Goal: Contribute content: Add original content to the website for others to see

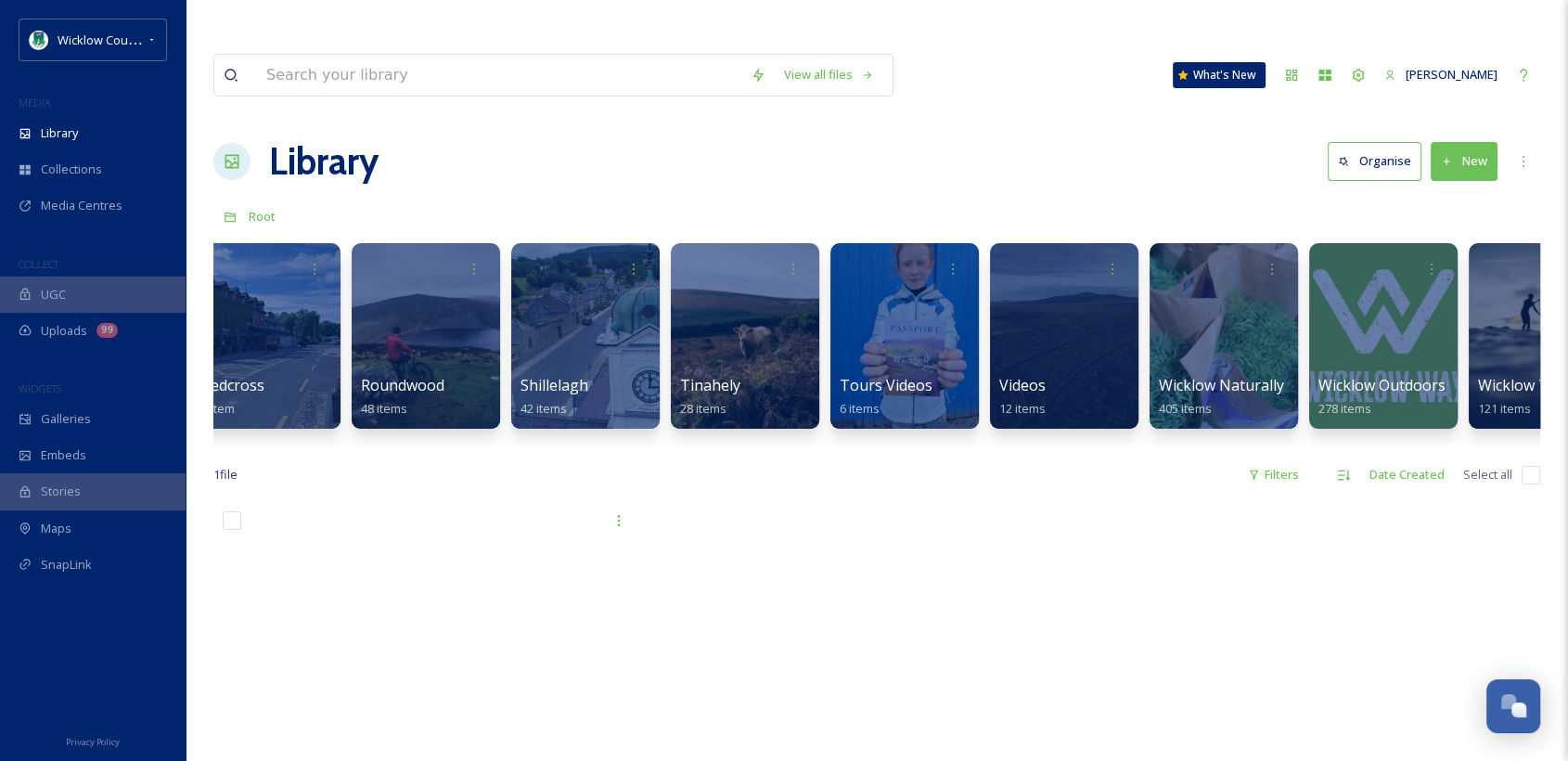
scroll to position [0, 4265]
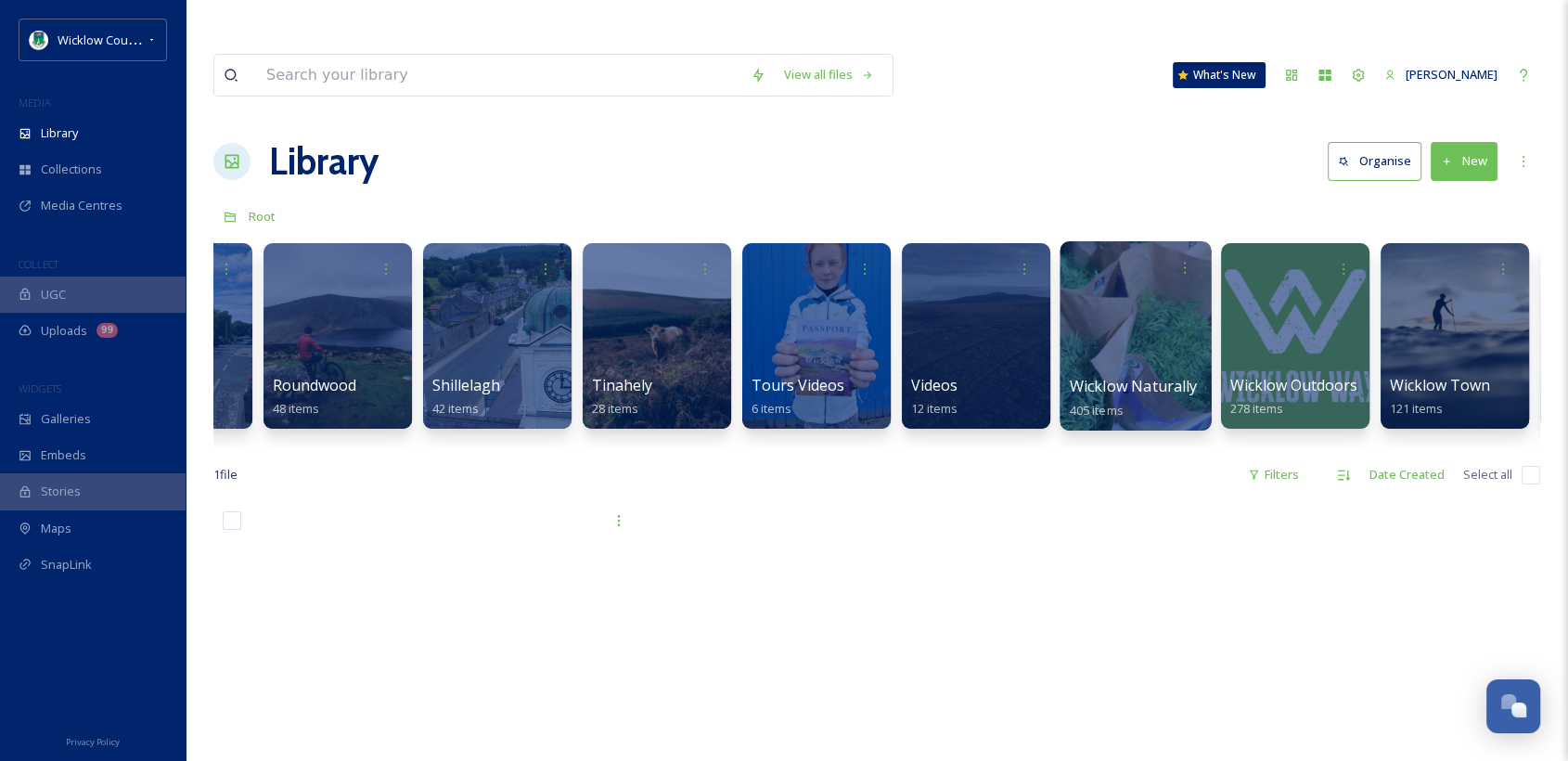
click at [1162, 376] on span "Wicklow Naturally" at bounding box center [1134, 387] width 128 height 21
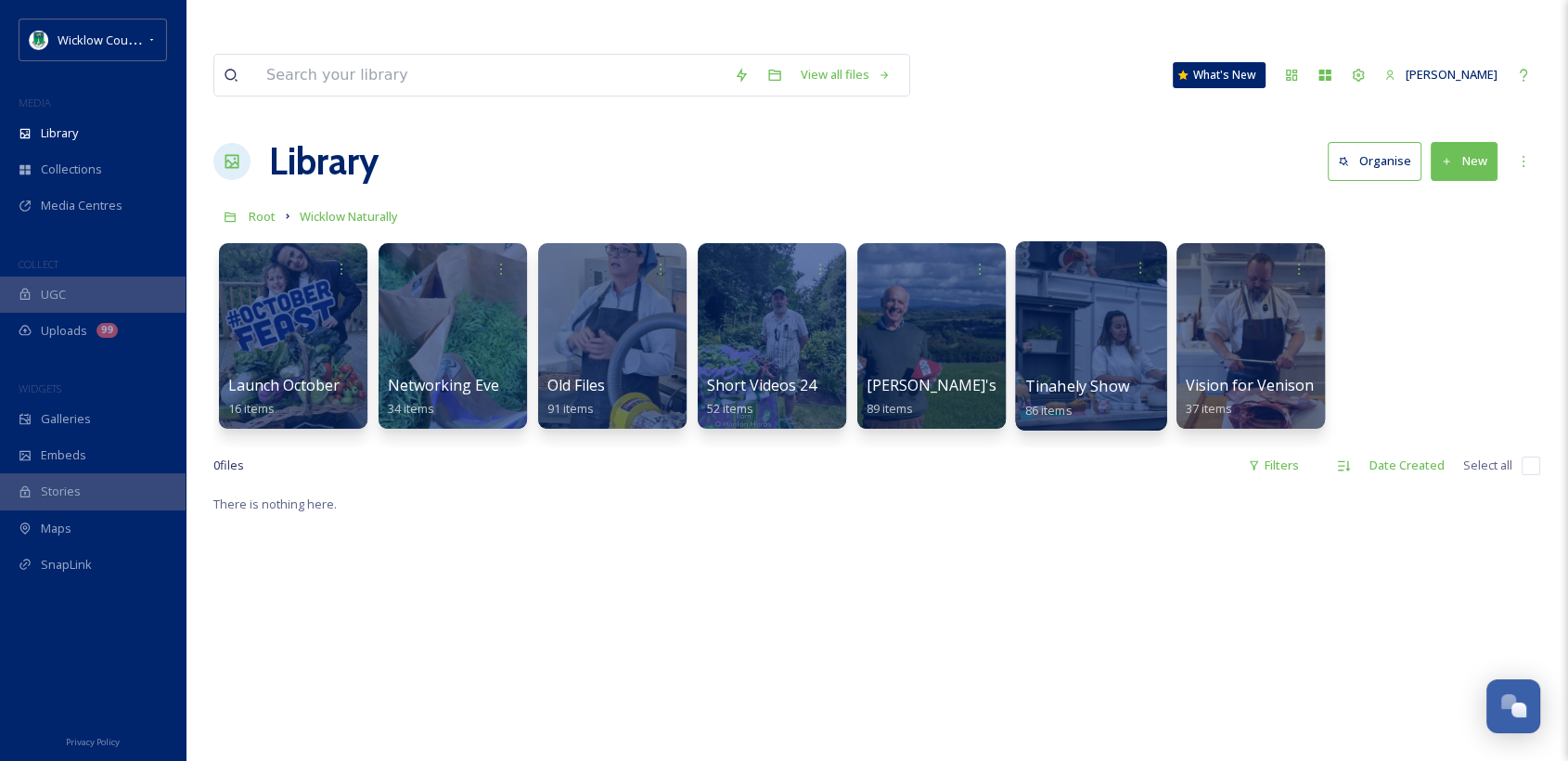
click at [1072, 376] on span "Tinahely Show" at bounding box center [1077, 387] width 103 height 21
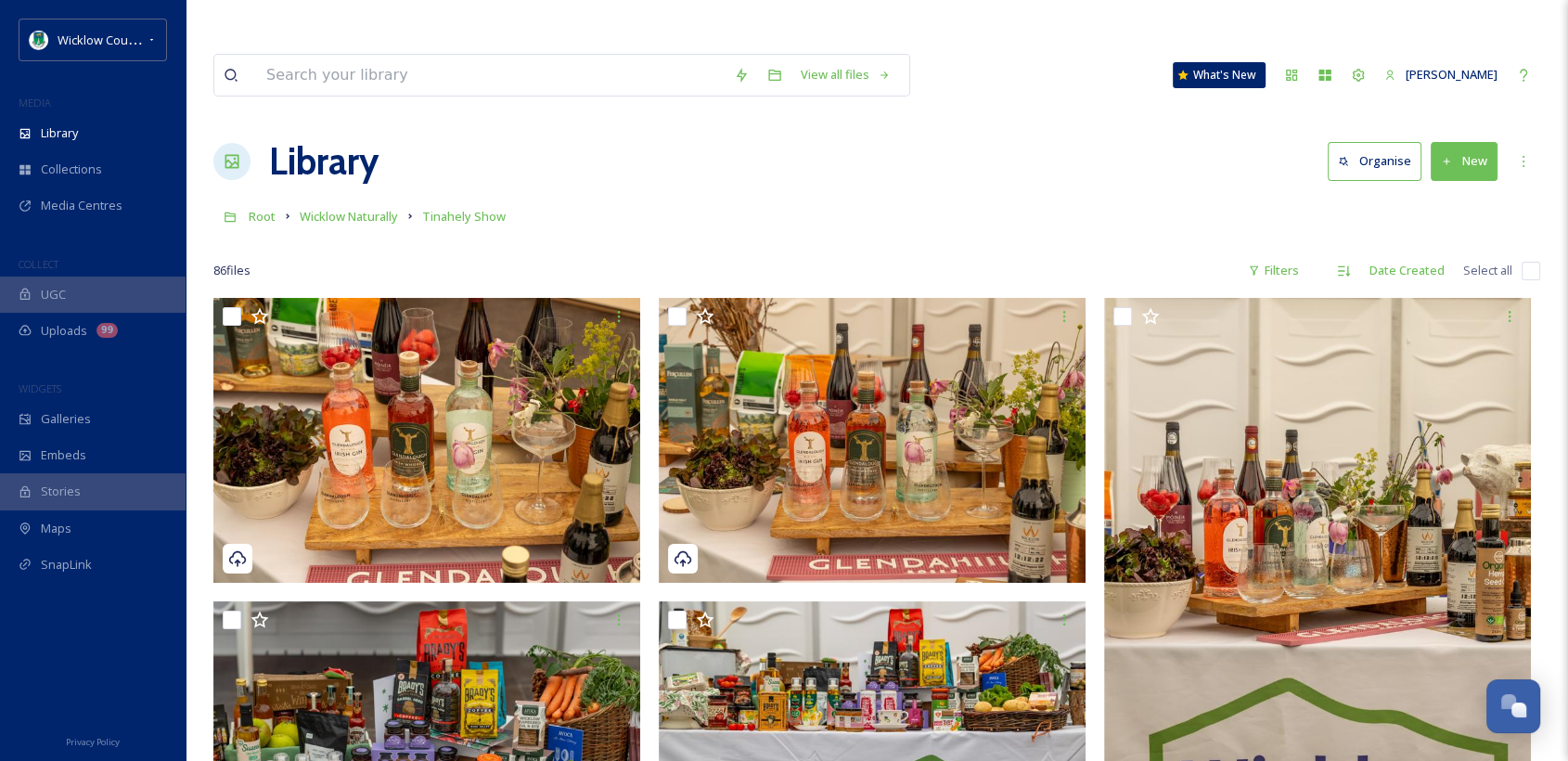
click at [1472, 142] on button "New" at bounding box center [1464, 161] width 67 height 38
click at [1444, 196] on span "File Upload" at bounding box center [1455, 204] width 61 height 18
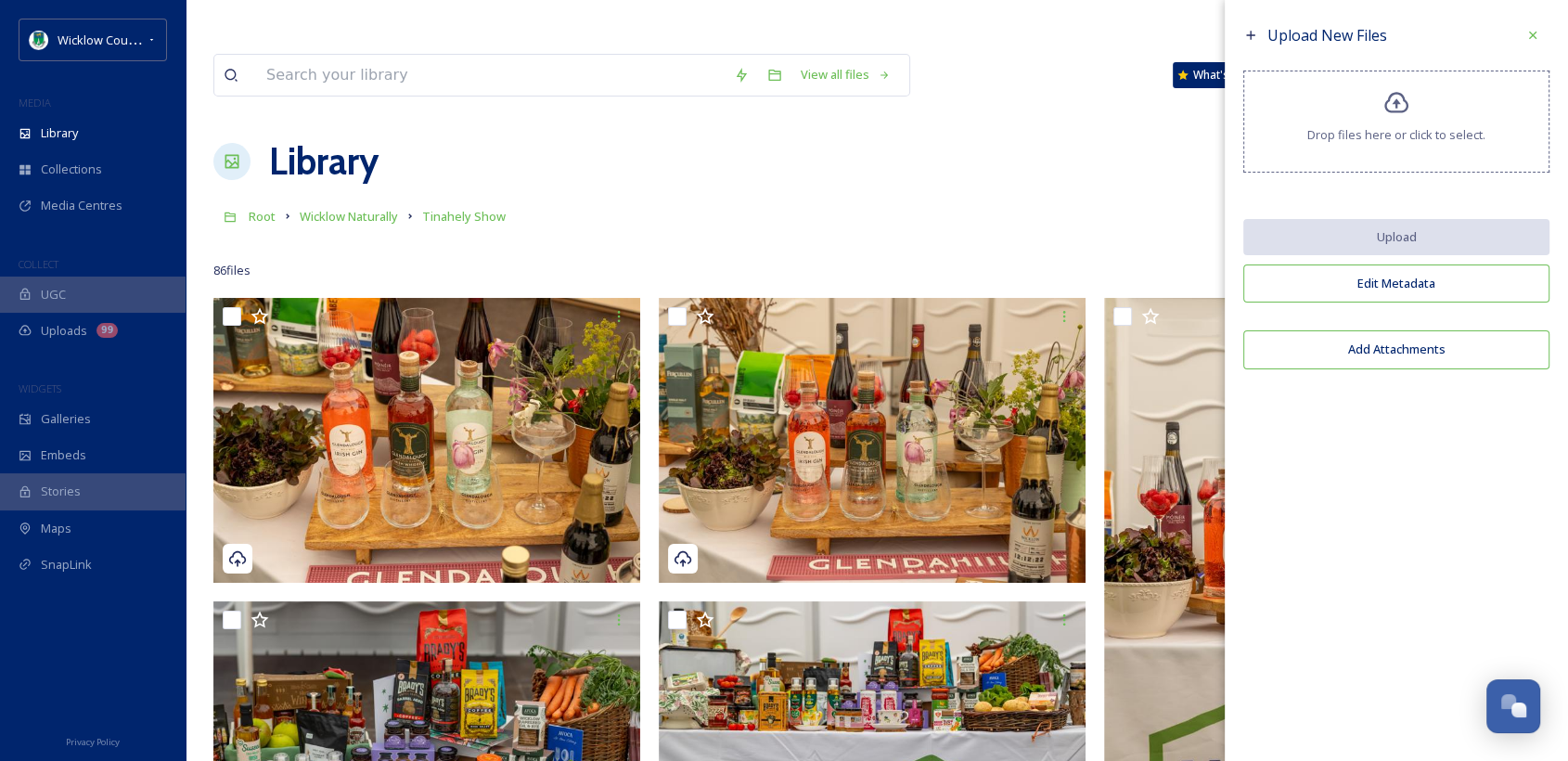
click at [1396, 105] on icon at bounding box center [1397, 103] width 24 height 22
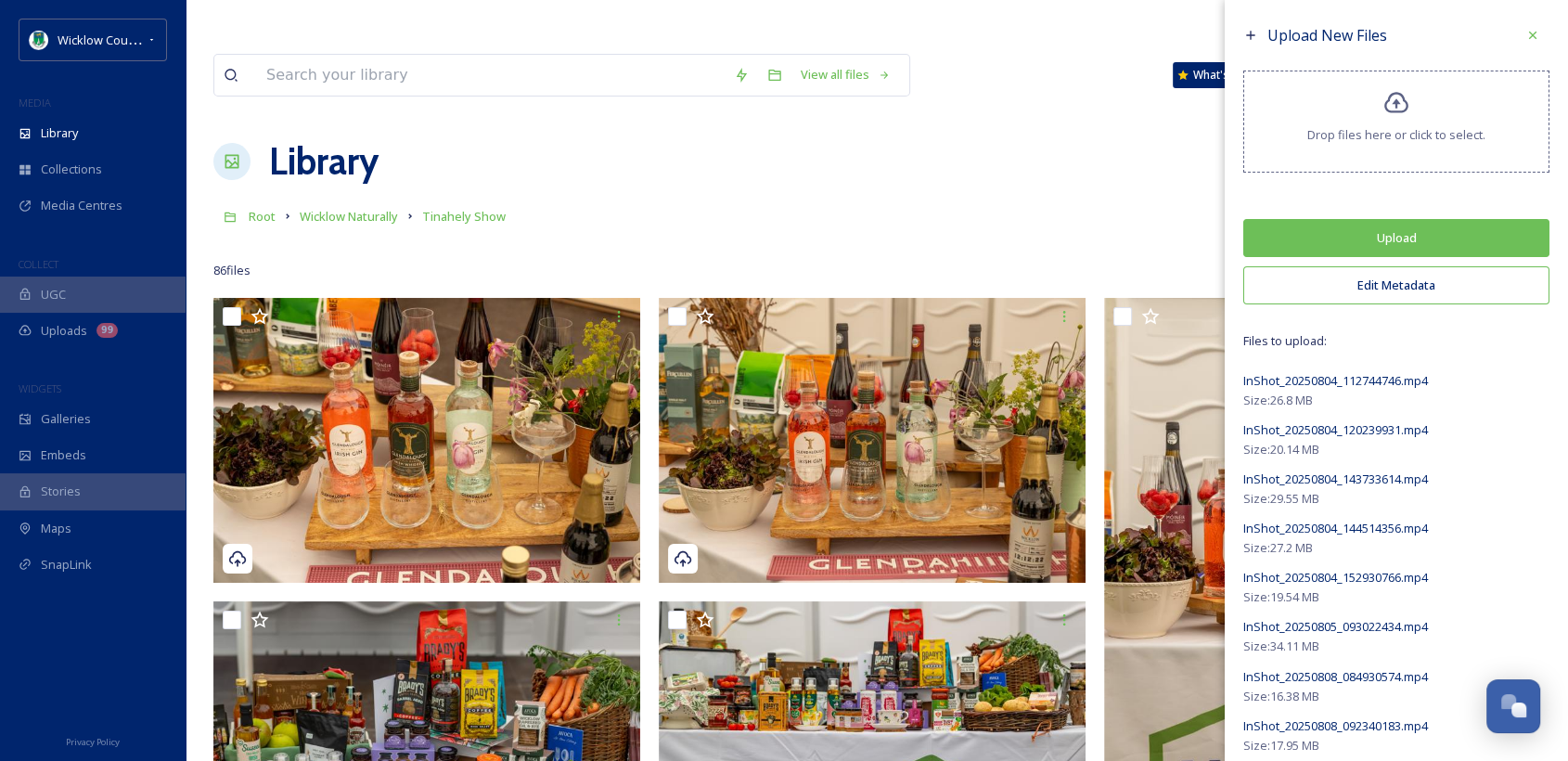
click at [1354, 234] on button "Upload" at bounding box center [1397, 238] width 307 height 38
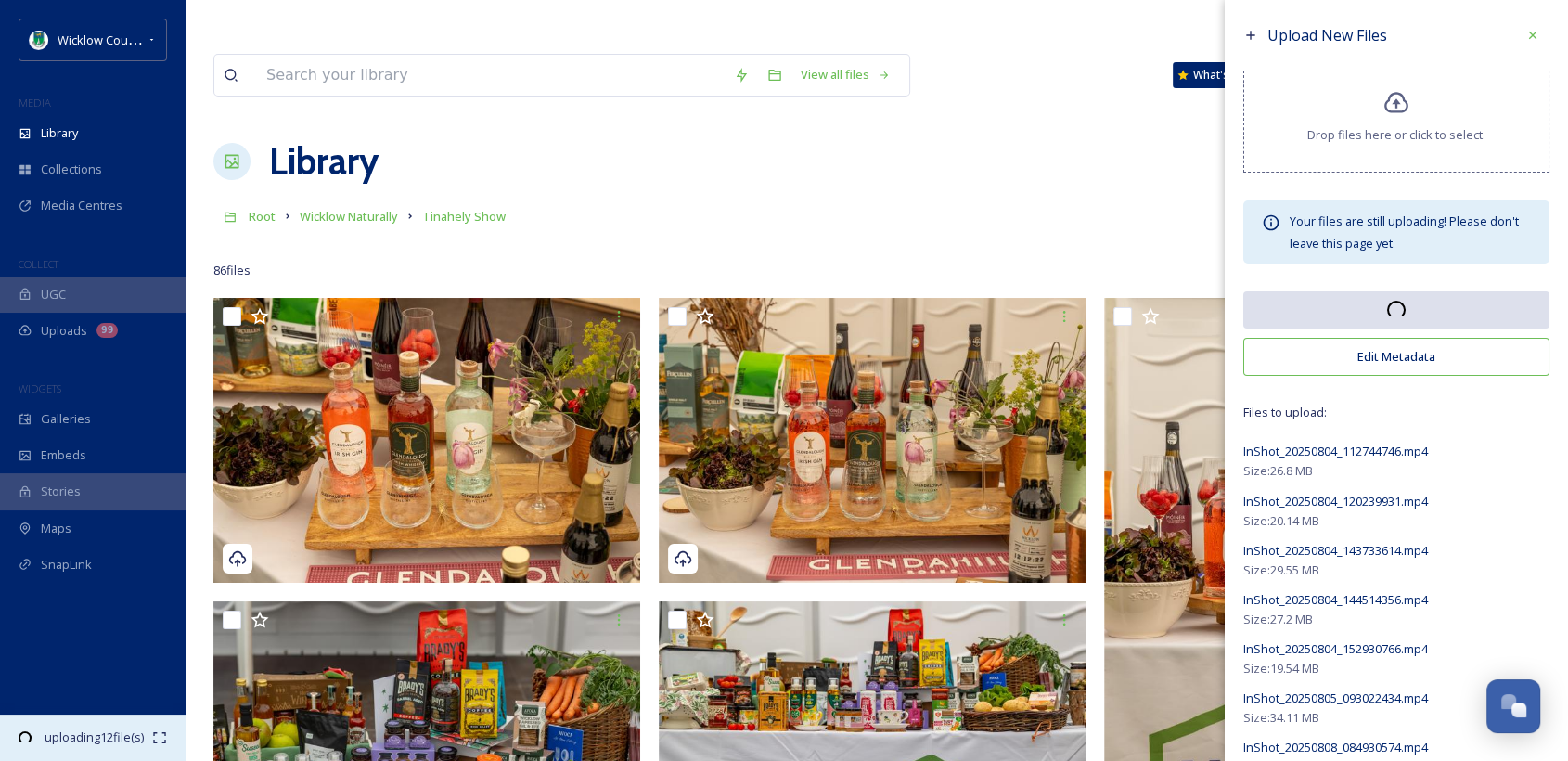
click at [114, 729] on span "uploading 12 file(s)" at bounding box center [93, 737] width 116 height 18
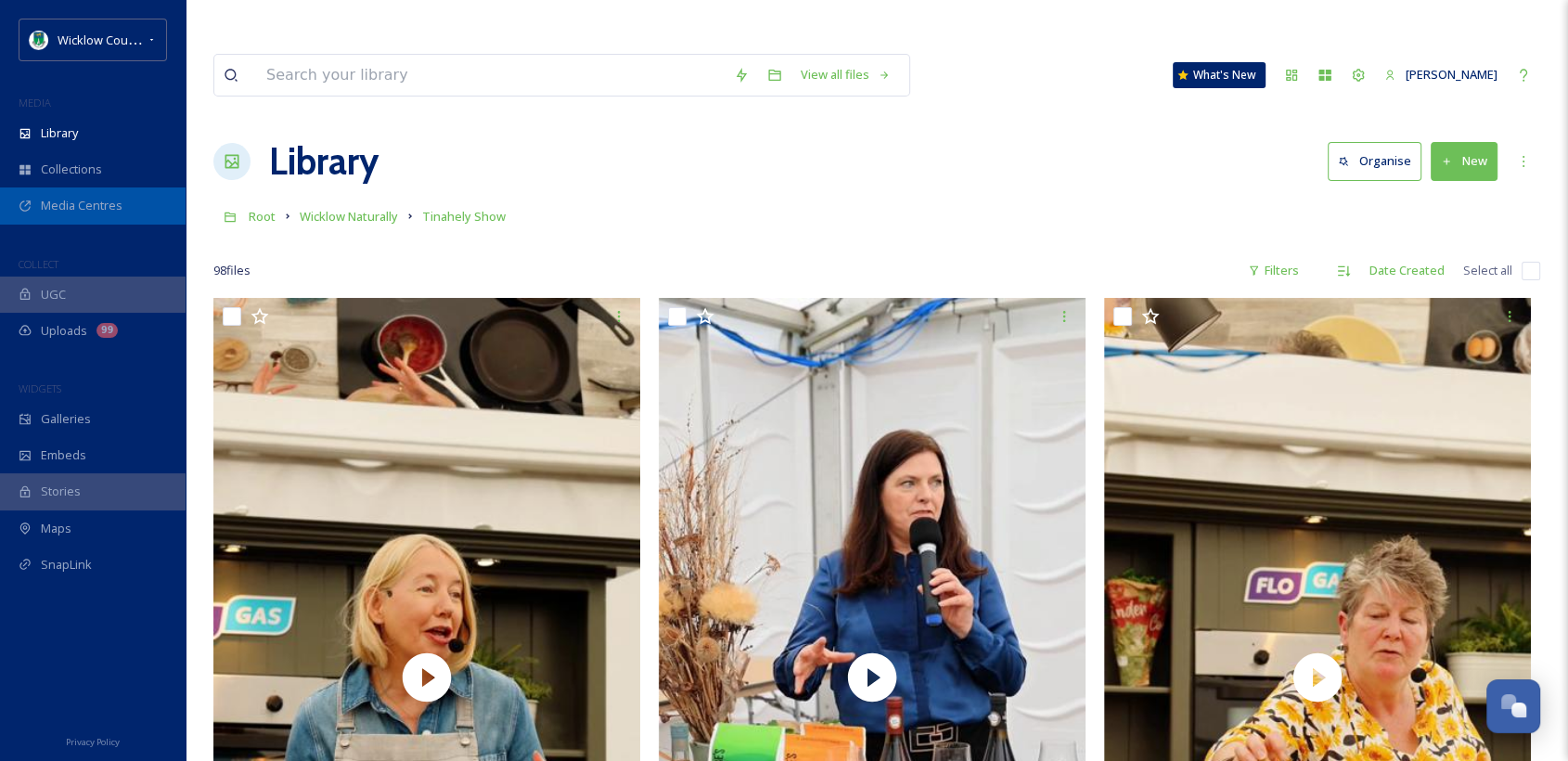
click at [76, 212] on span "Media Centres" at bounding box center [81, 205] width 82 height 18
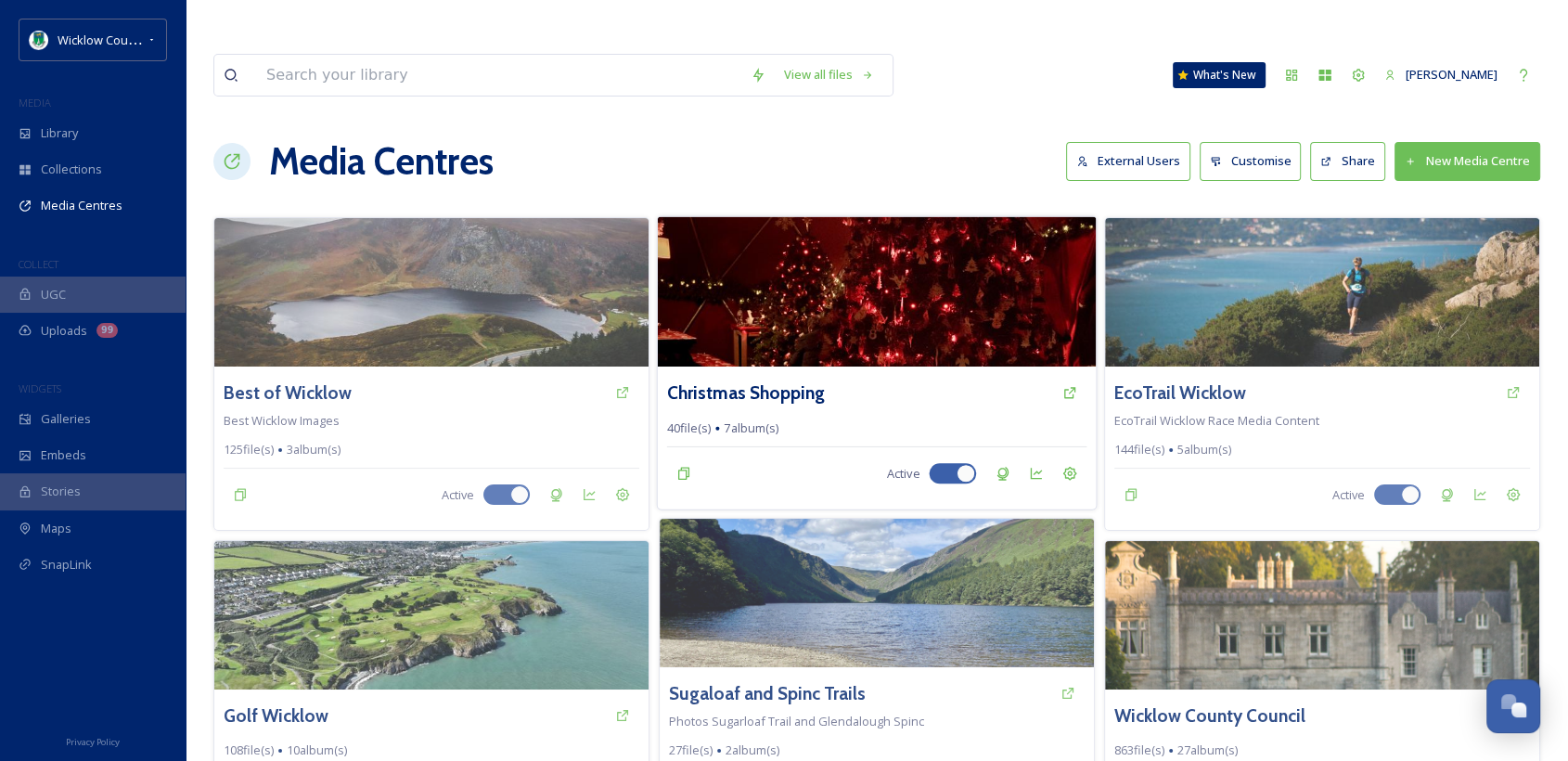
scroll to position [326, 0]
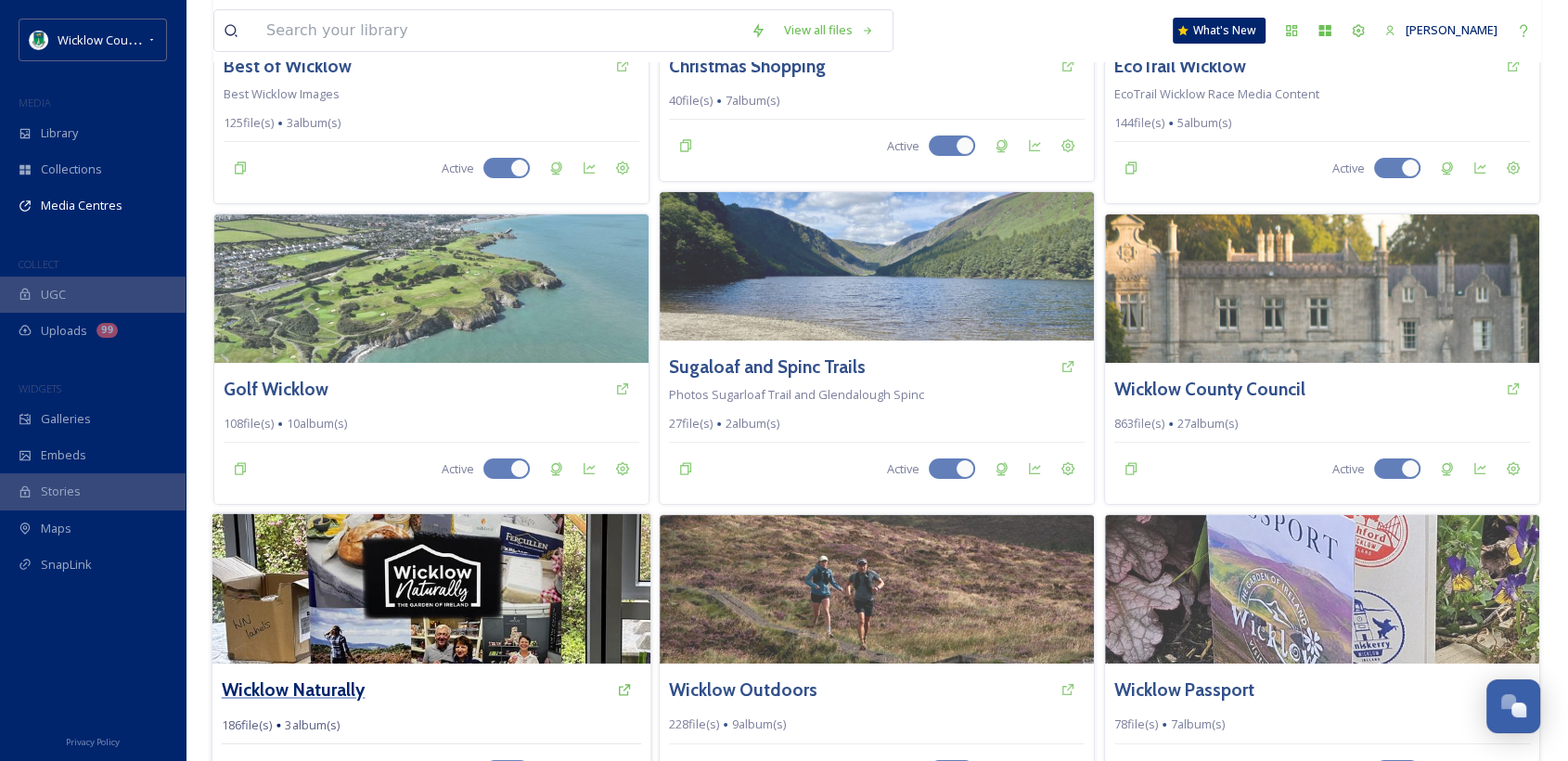
click at [315, 676] on h3 "Wicklow Naturally" at bounding box center [293, 690] width 144 height 27
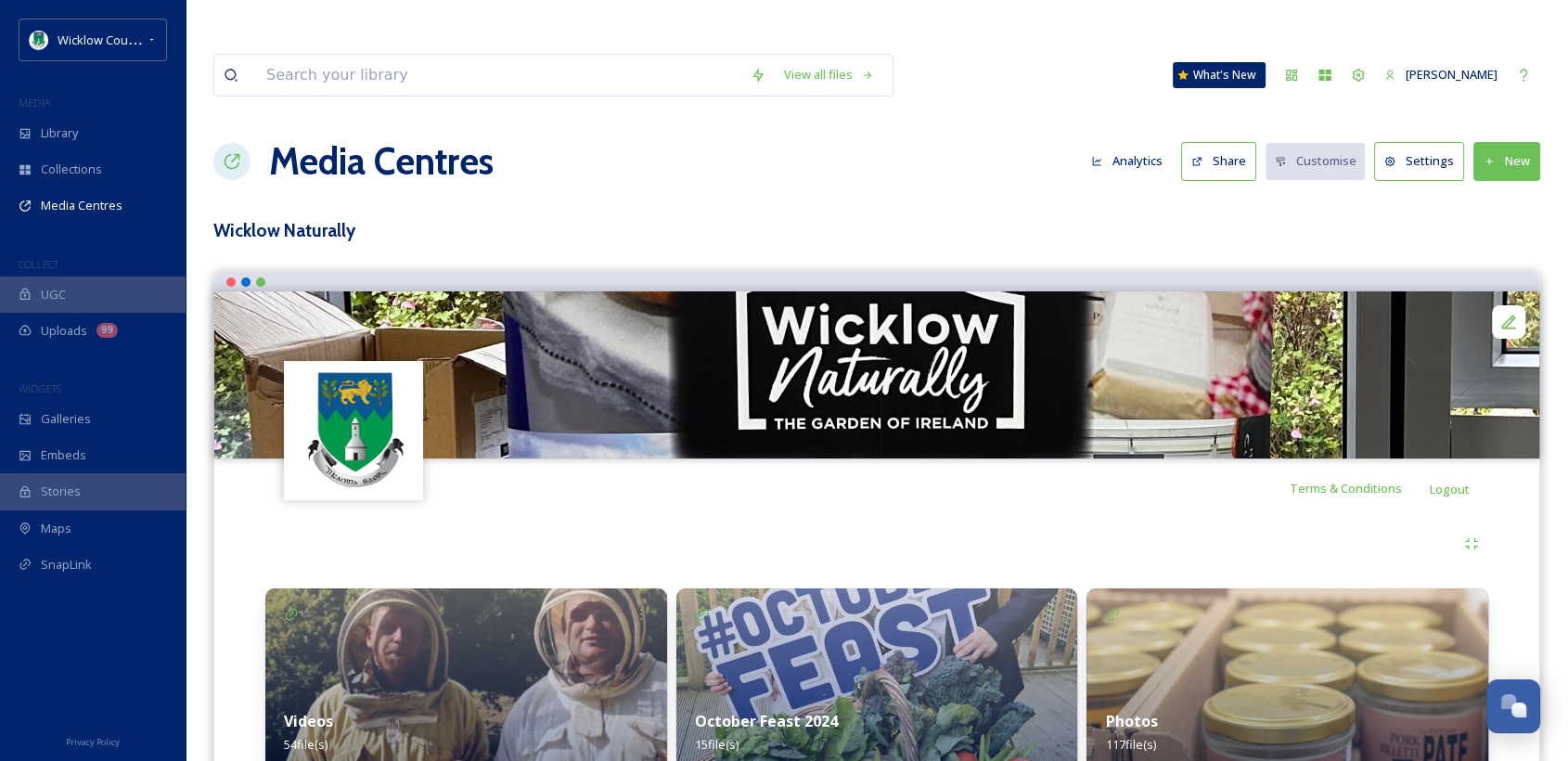
scroll to position [43, 0]
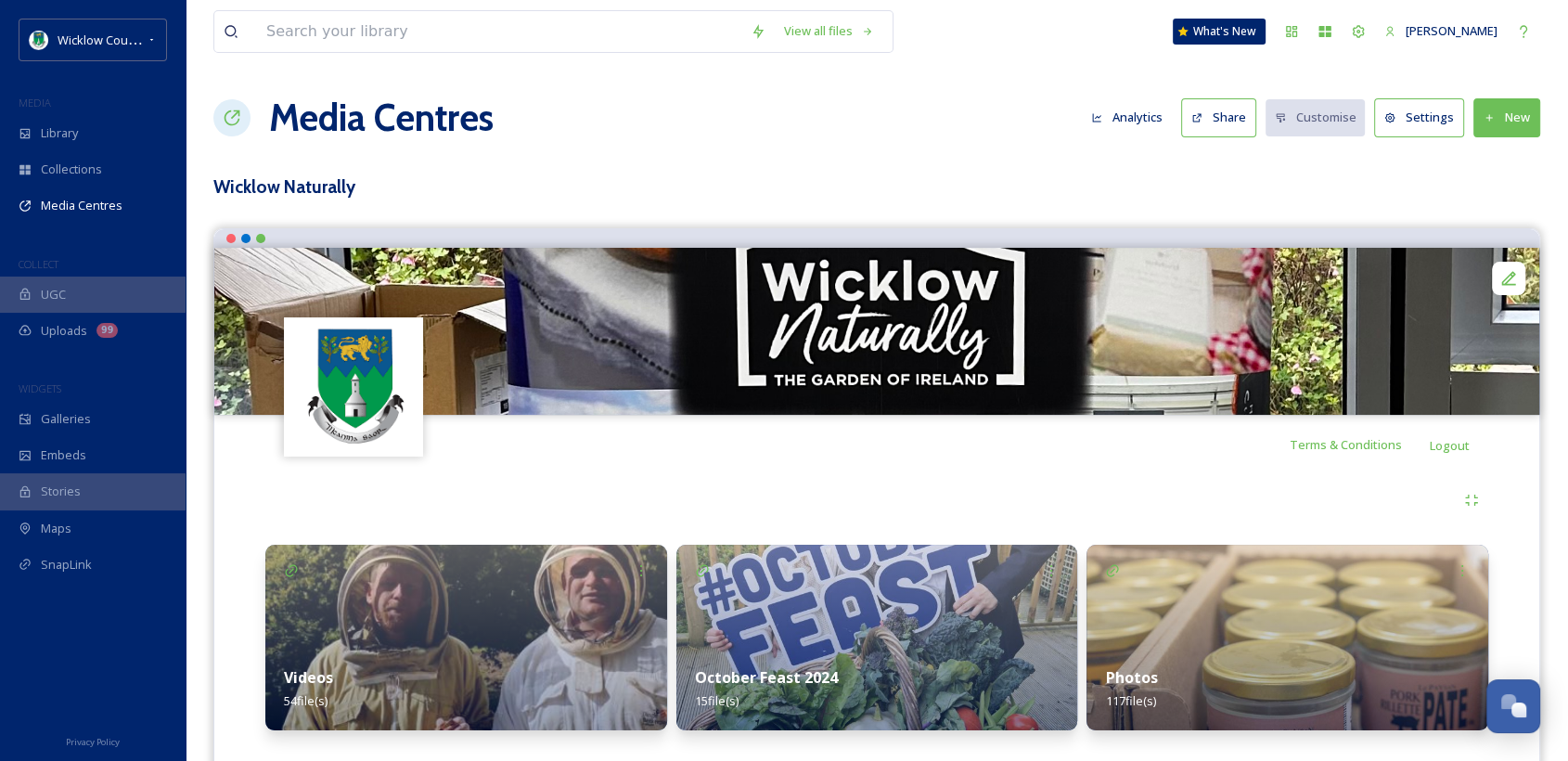
click at [300, 667] on strong "Videos" at bounding box center [309, 677] width 49 height 21
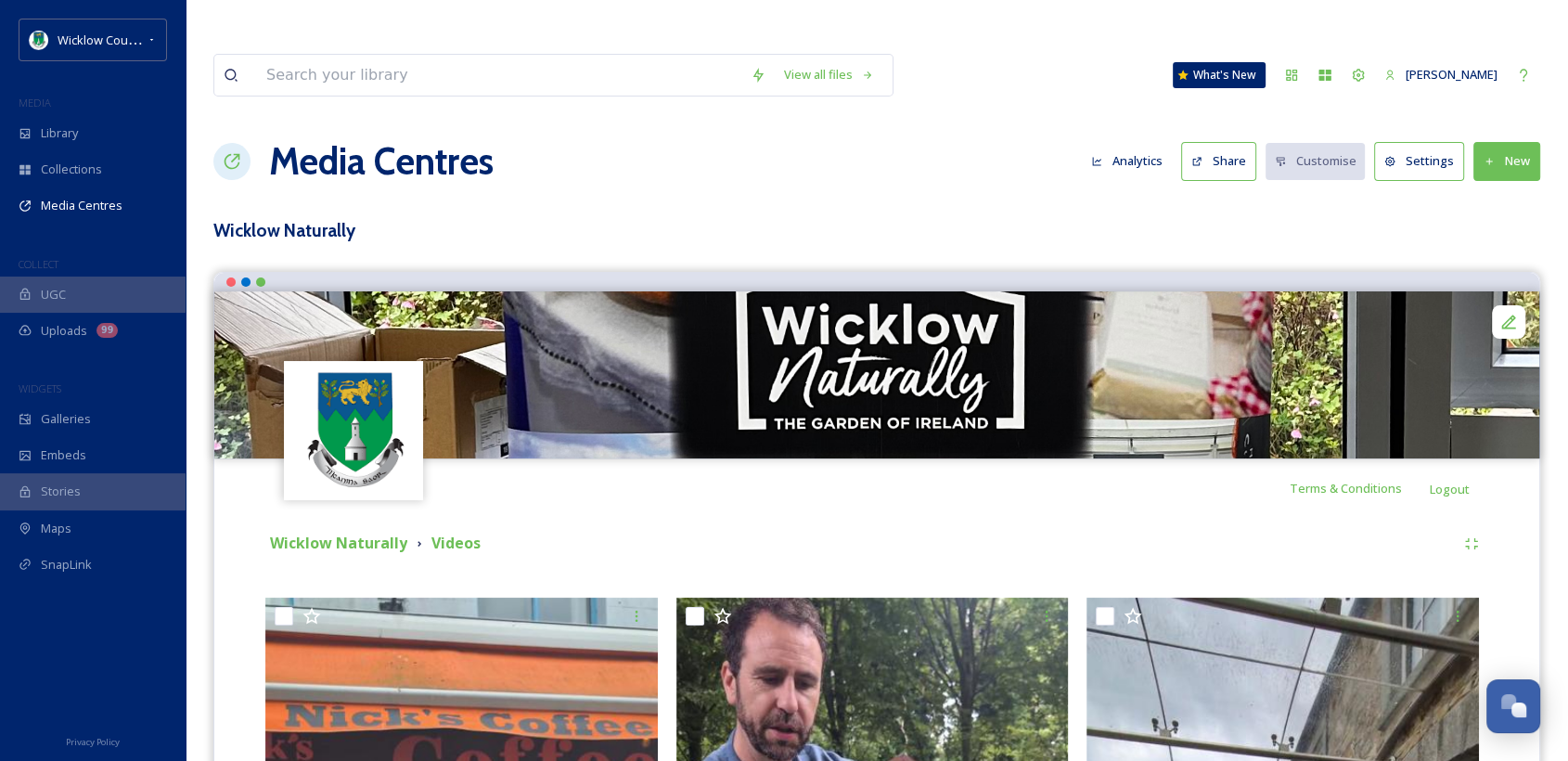
click at [1513, 142] on button "New" at bounding box center [1507, 161] width 67 height 38
click at [1497, 186] on div "Add Files" at bounding box center [1500, 204] width 79 height 36
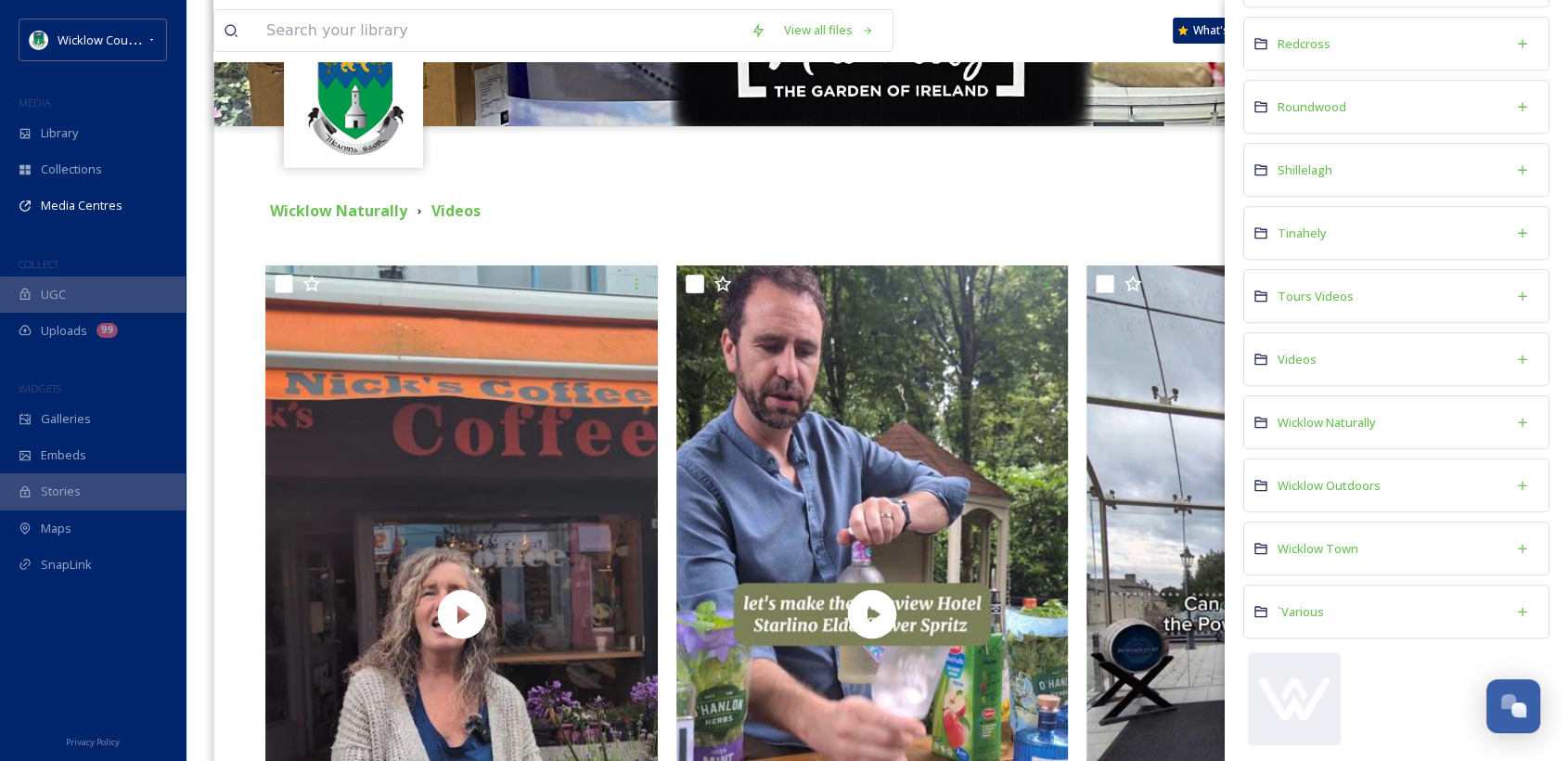
scroll to position [333, 0]
click at [1318, 414] on span "Wicklow Naturally" at bounding box center [1327, 422] width 99 height 17
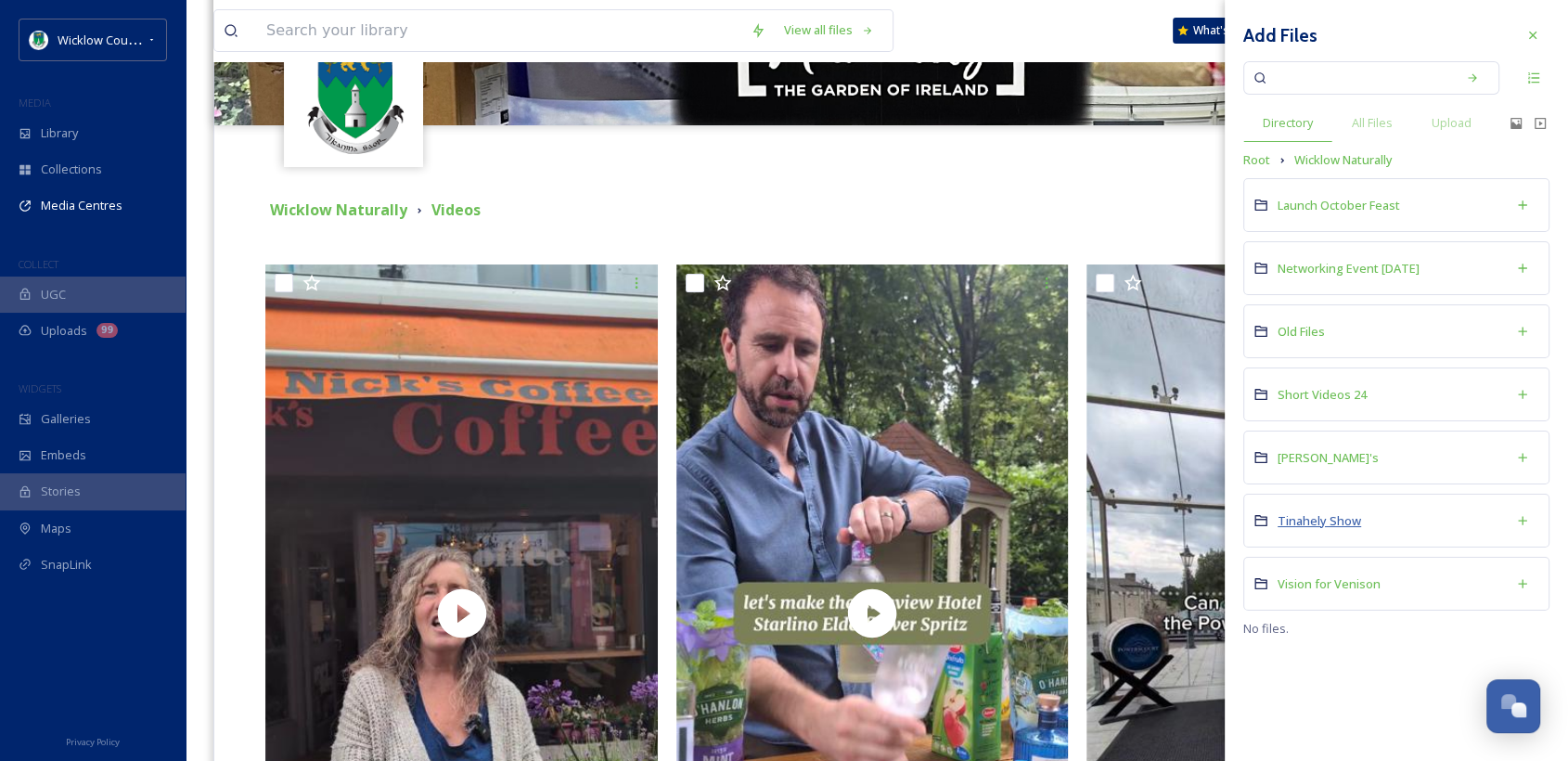
click at [1303, 521] on span "Tinahely Show" at bounding box center [1320, 521] width 84 height 17
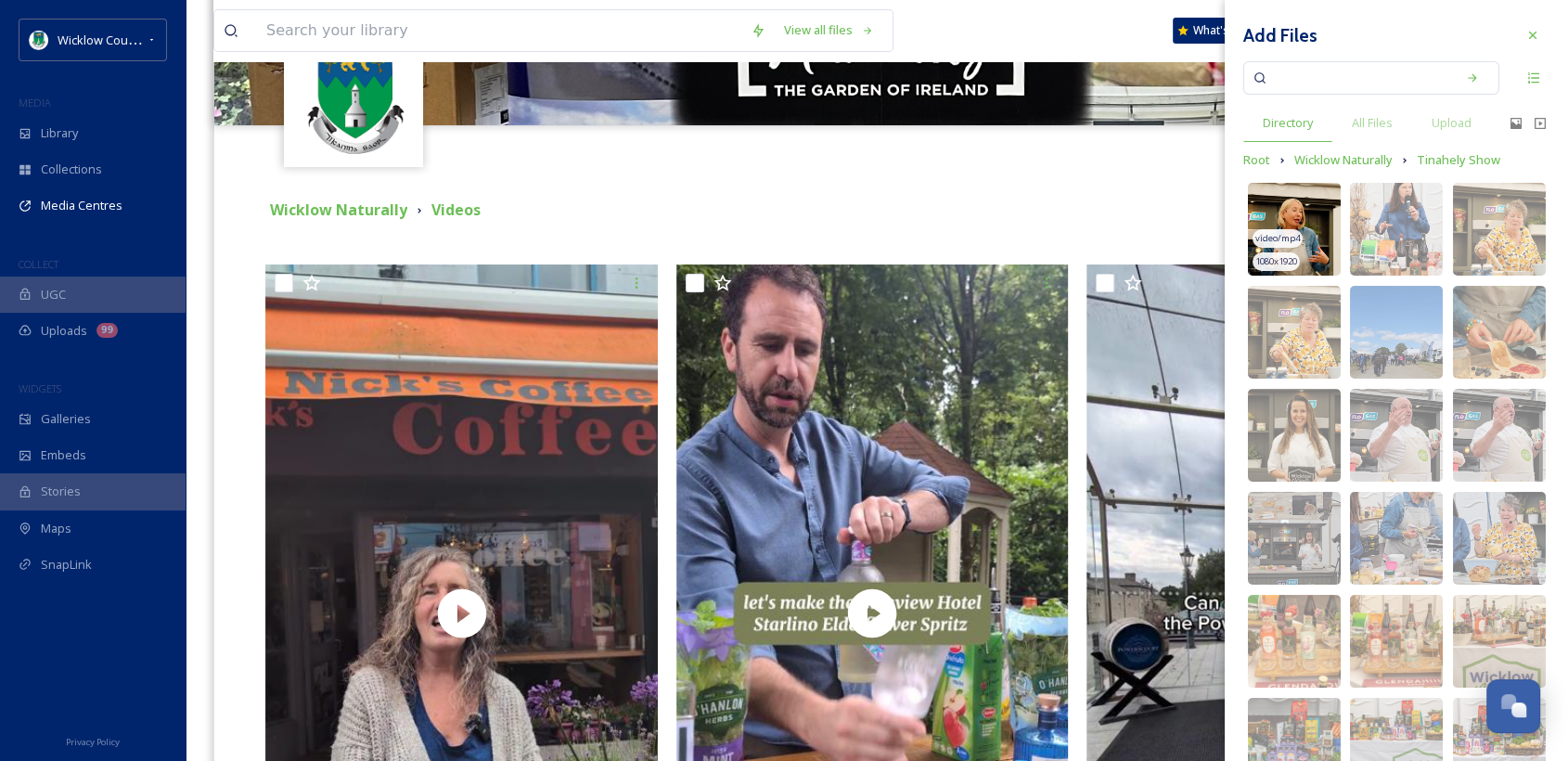
click at [1296, 209] on img at bounding box center [1294, 229] width 93 height 93
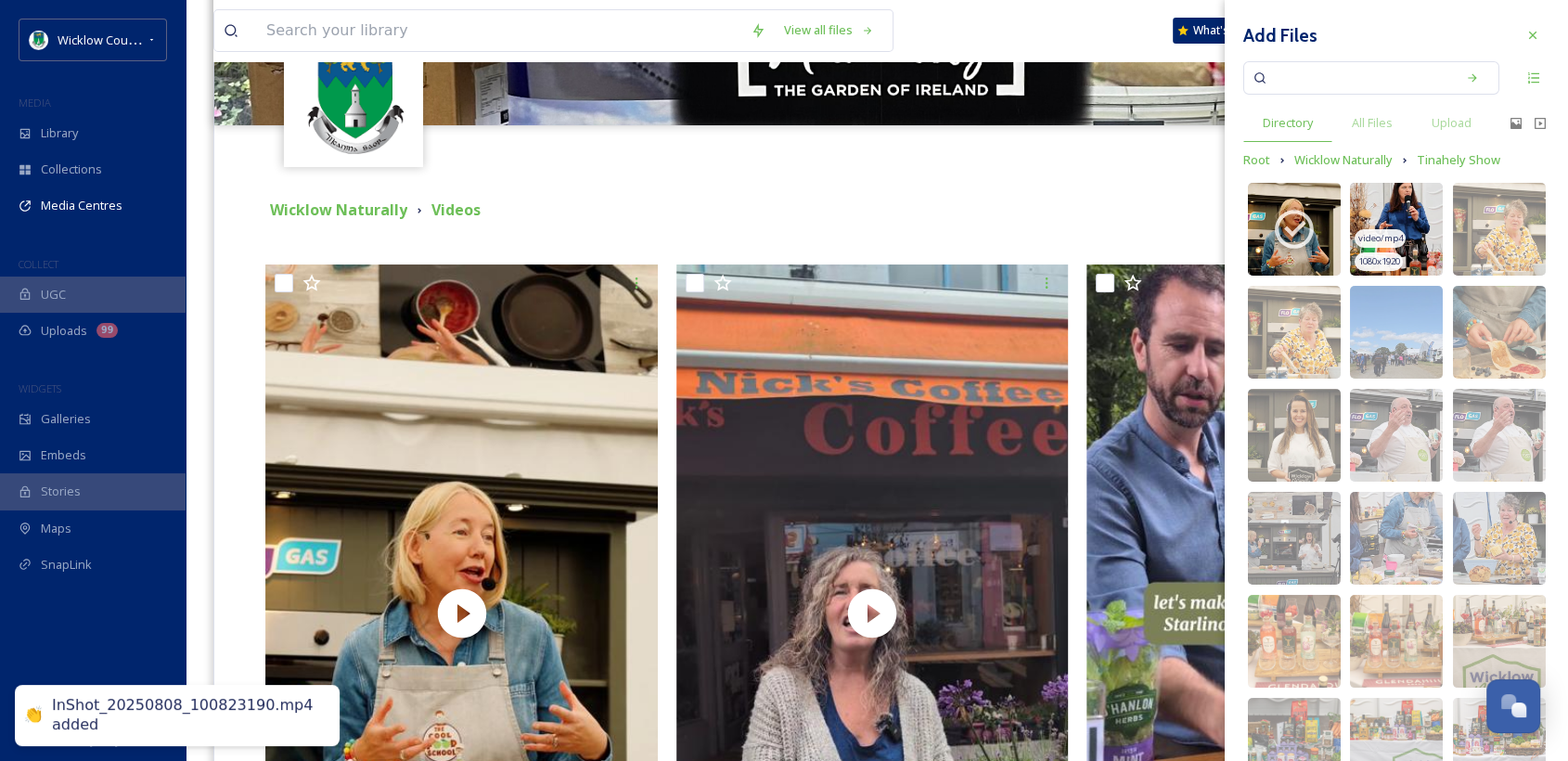
click at [1391, 221] on img at bounding box center [1397, 229] width 93 height 93
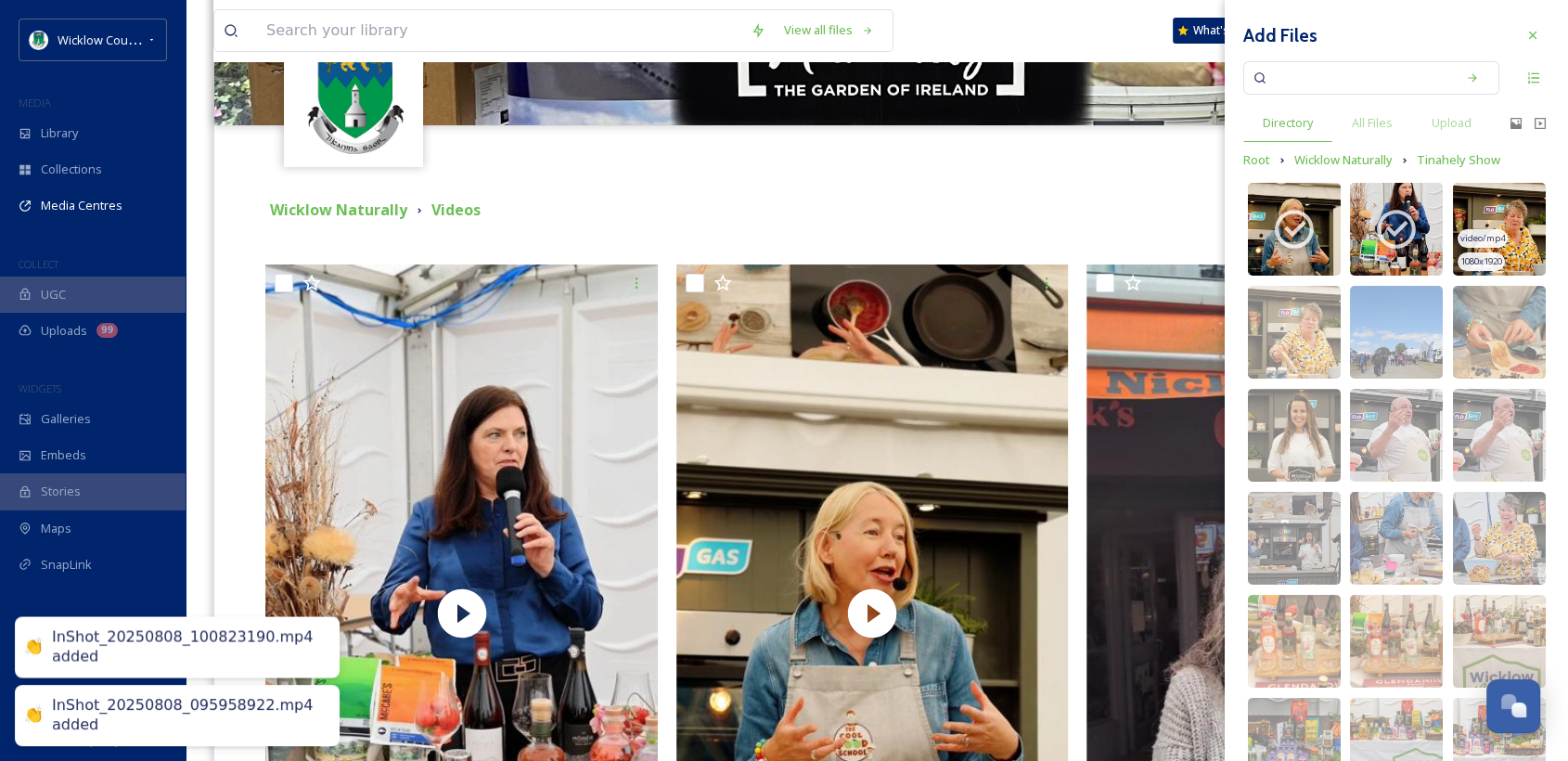
click at [1504, 232] on img at bounding box center [1499, 229] width 93 height 93
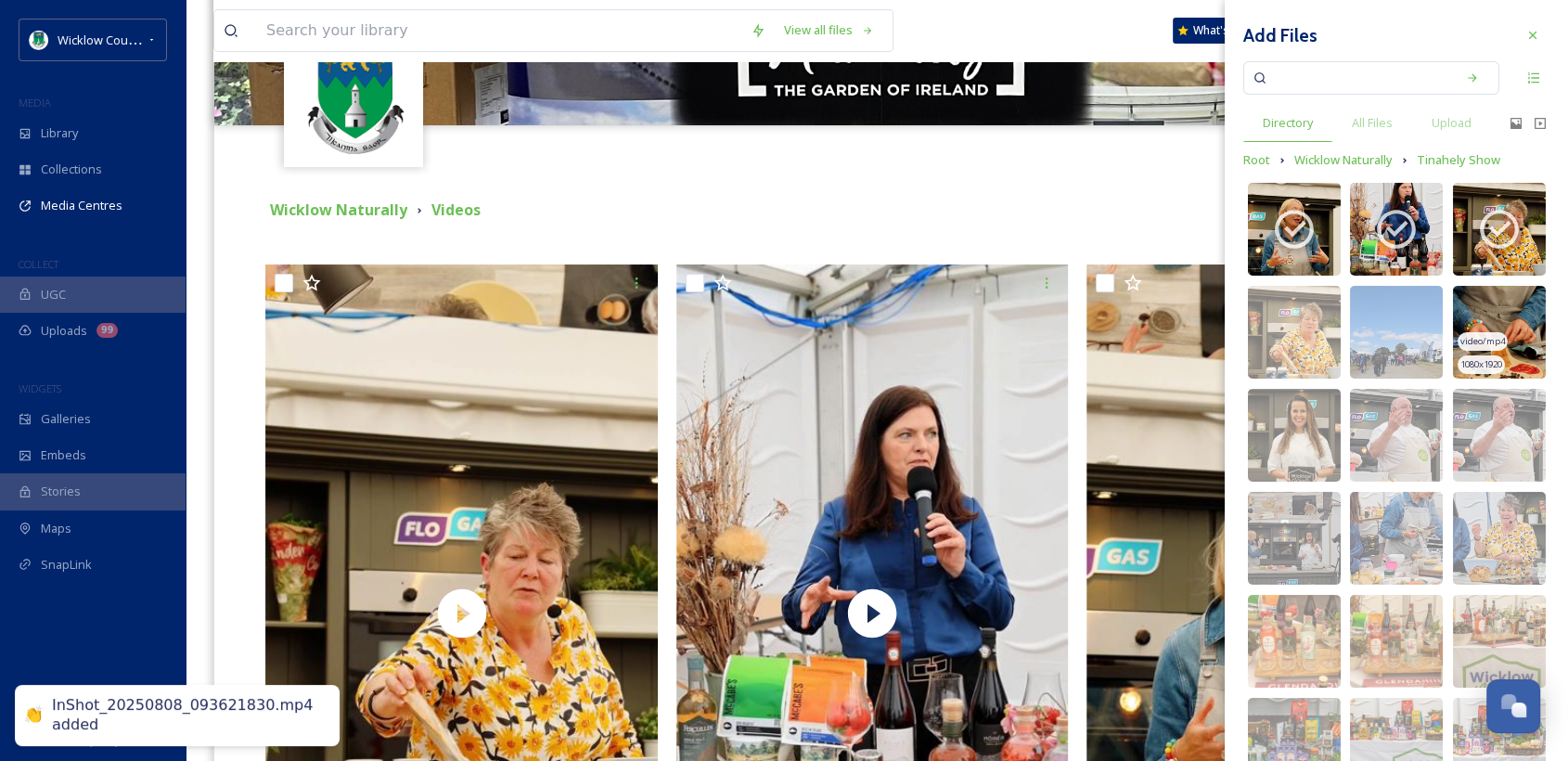
click at [1485, 312] on img at bounding box center [1499, 332] width 93 height 93
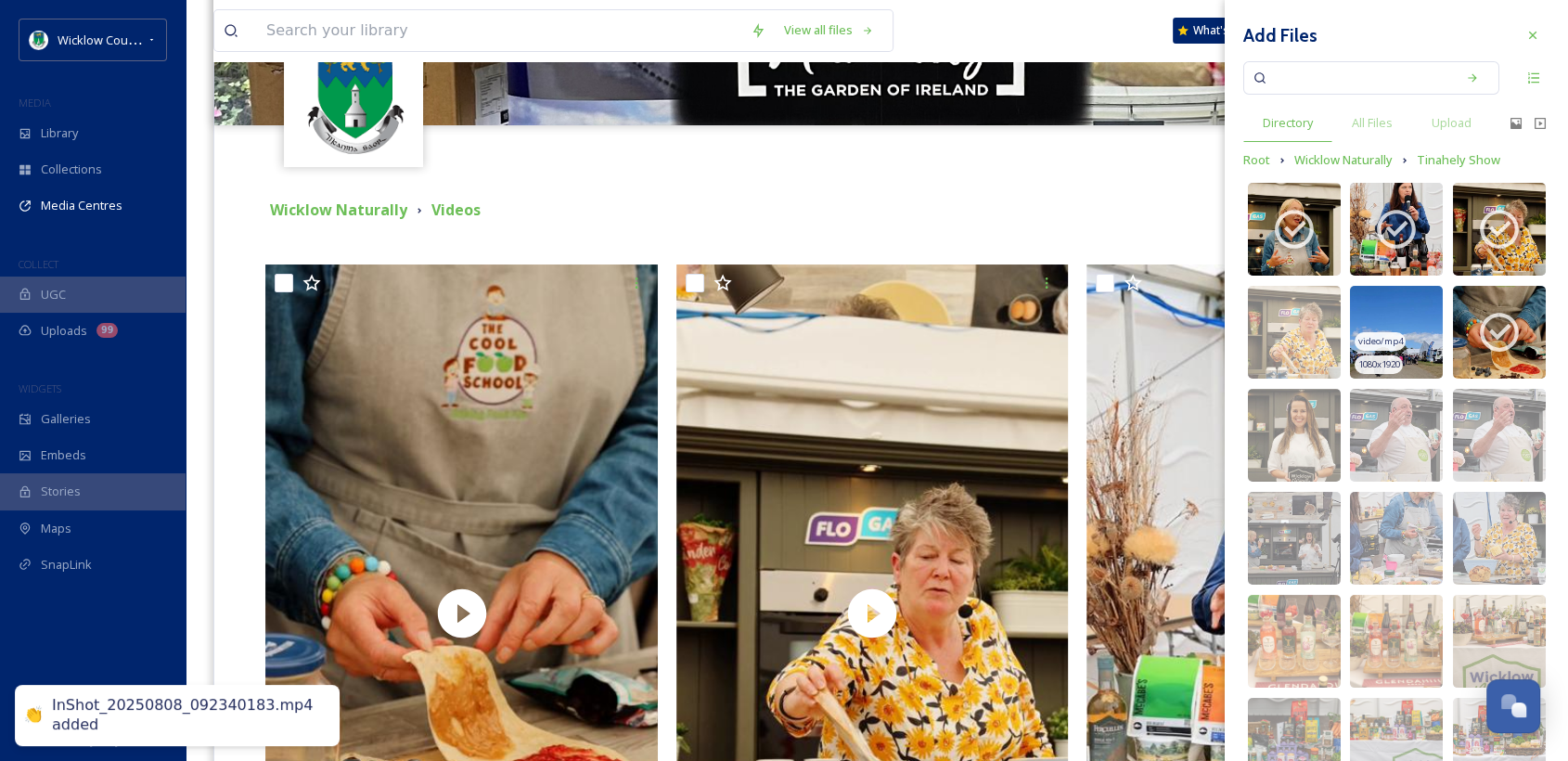
click at [1393, 317] on img at bounding box center [1397, 332] width 93 height 93
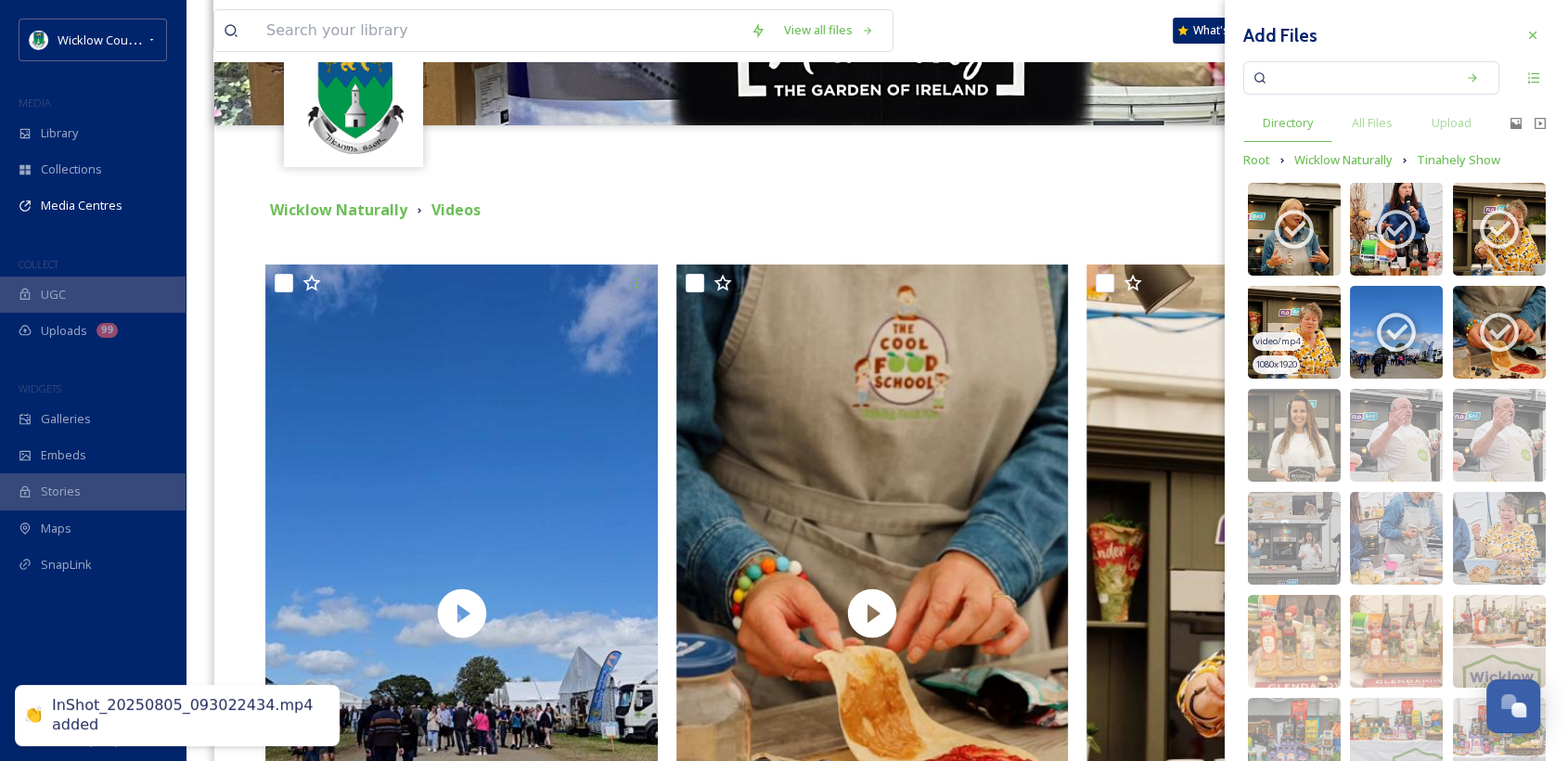
click at [1311, 315] on img at bounding box center [1294, 332] width 93 height 93
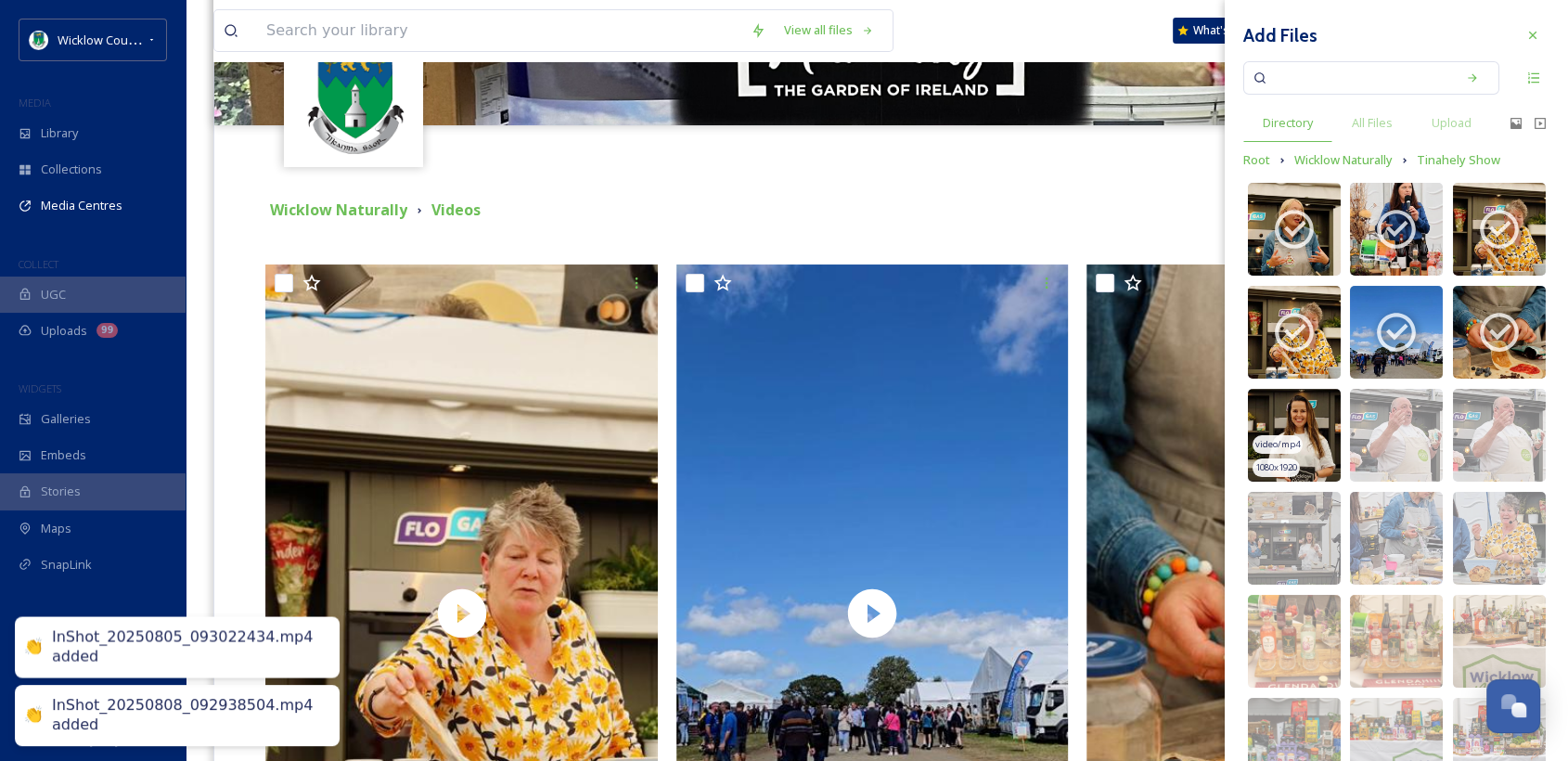
click at [1304, 429] on img at bounding box center [1294, 435] width 93 height 93
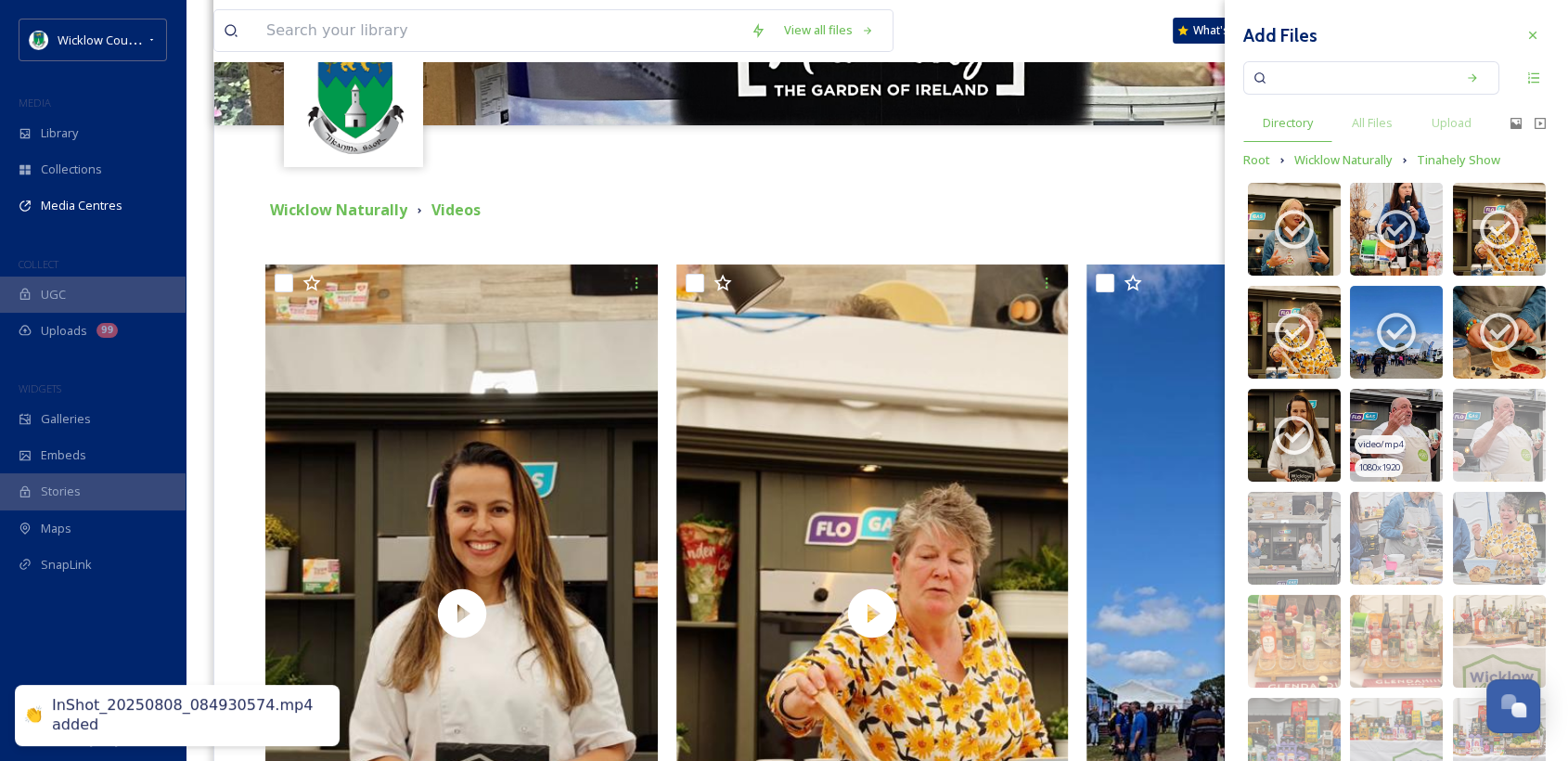
click at [1377, 433] on img at bounding box center [1397, 435] width 93 height 93
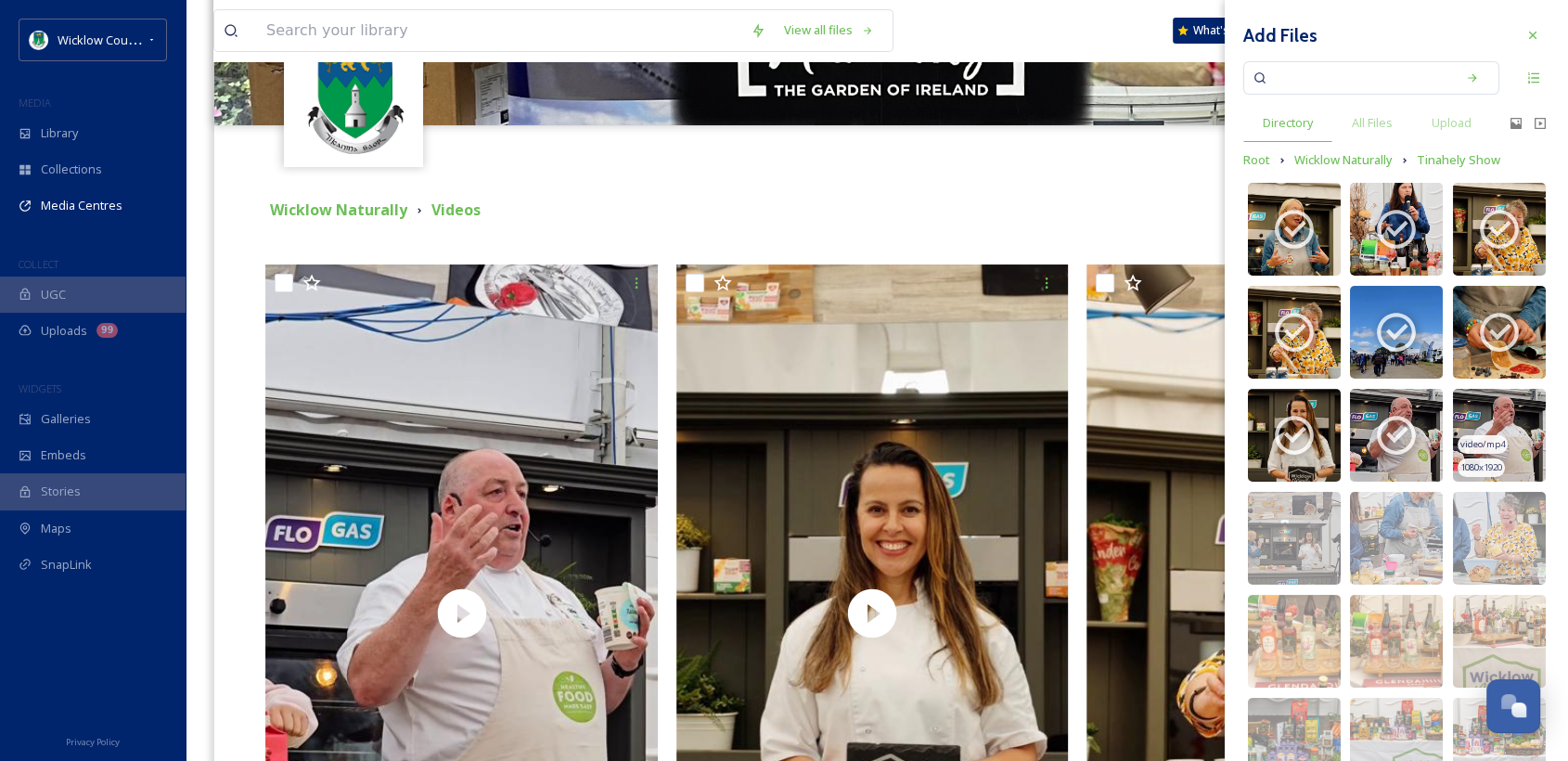
click at [1487, 436] on div "video/mp4" at bounding box center [1482, 445] width 50 height 20
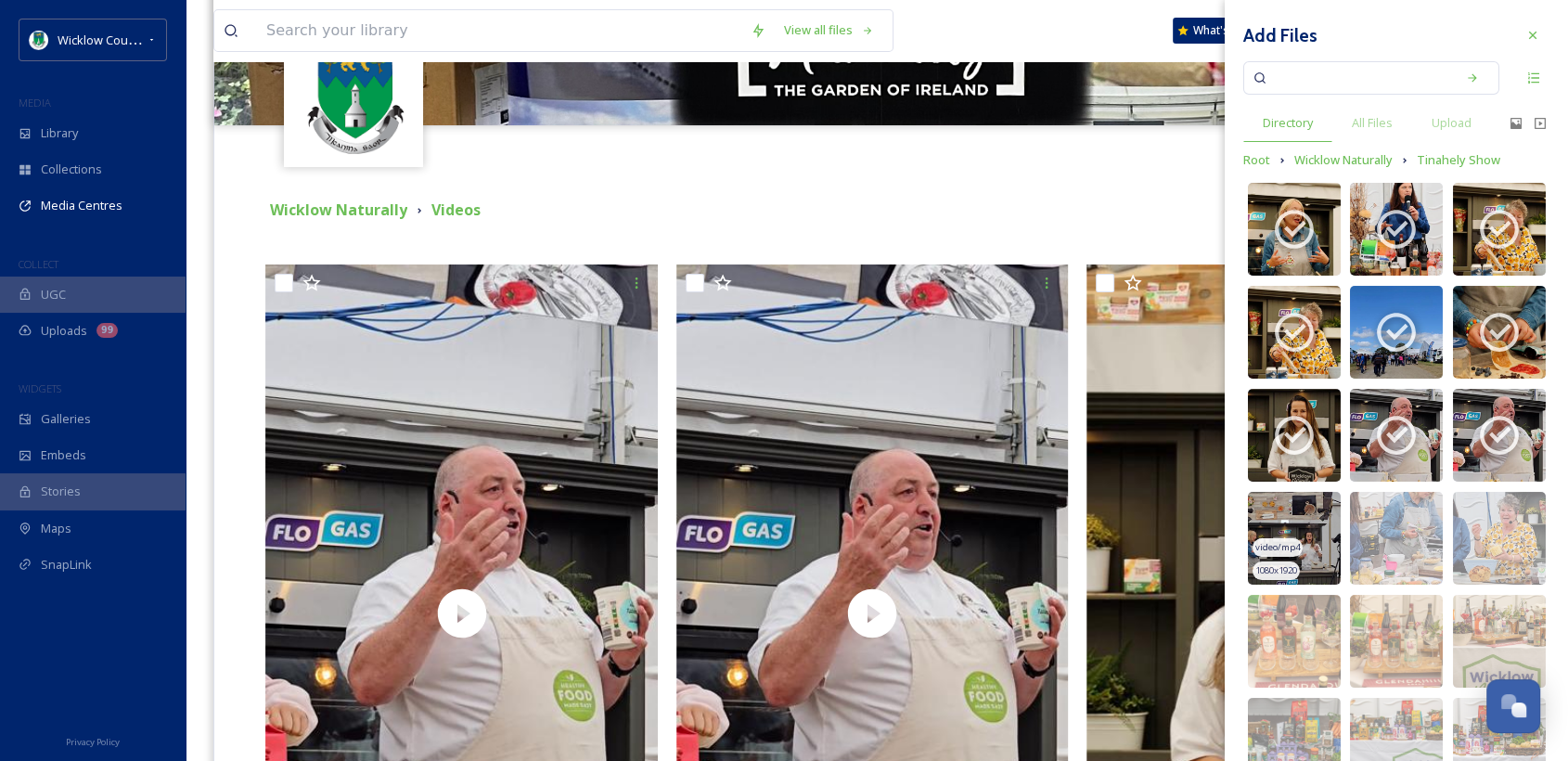
click at [1306, 519] on img at bounding box center [1294, 538] width 93 height 93
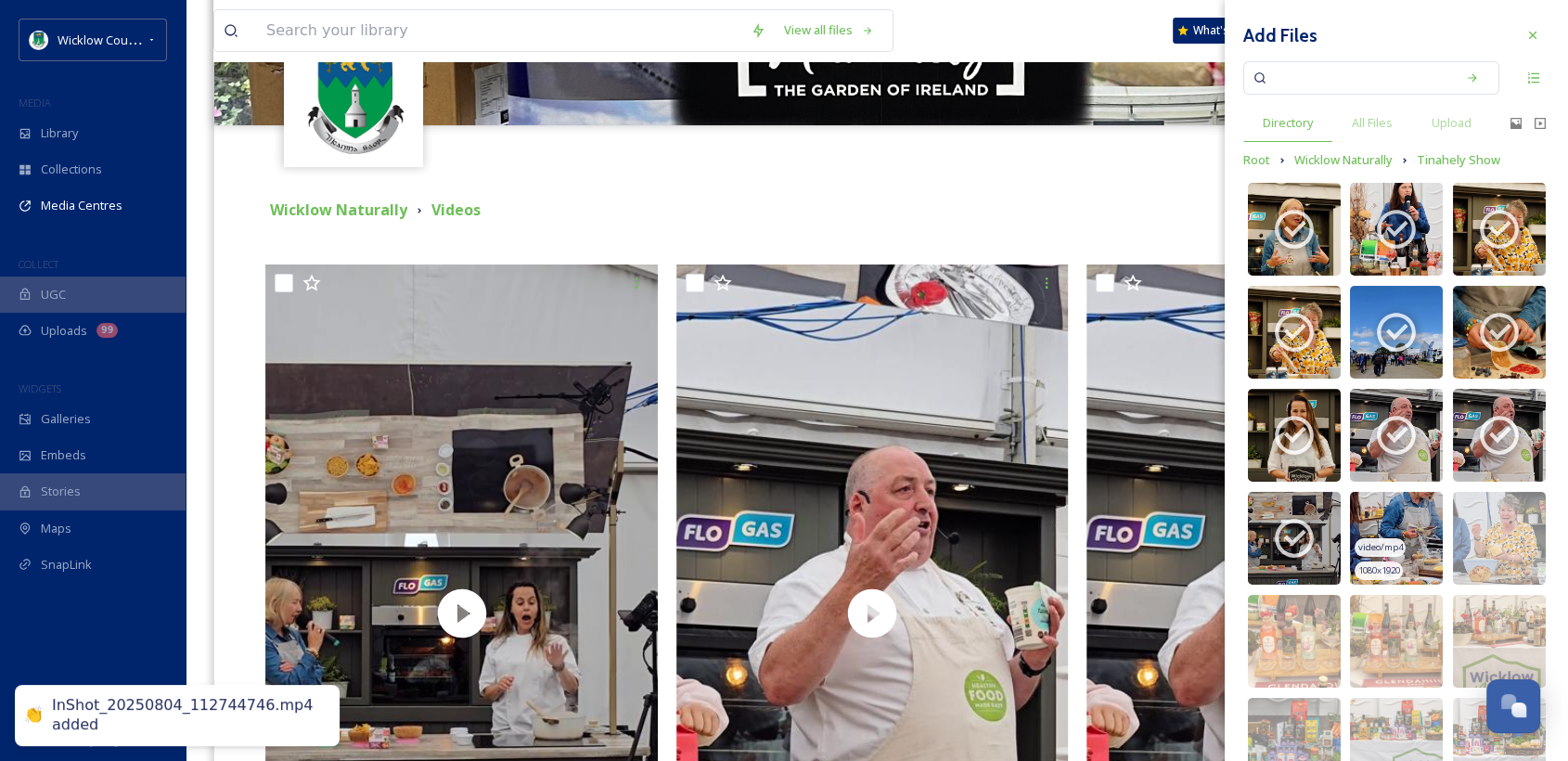
click at [1374, 518] on img at bounding box center [1397, 538] width 93 height 93
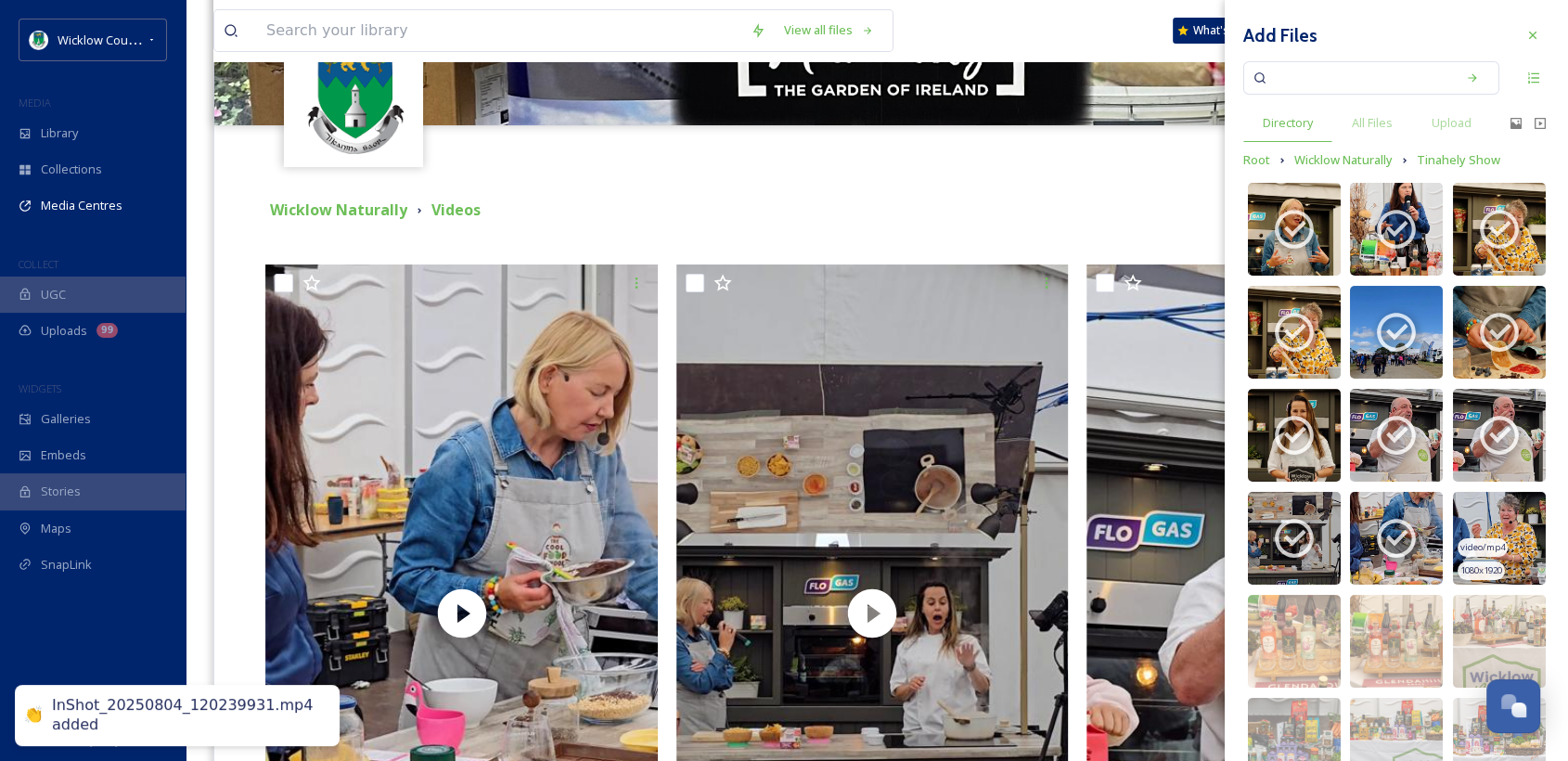
click at [1489, 515] on img at bounding box center [1499, 538] width 93 height 93
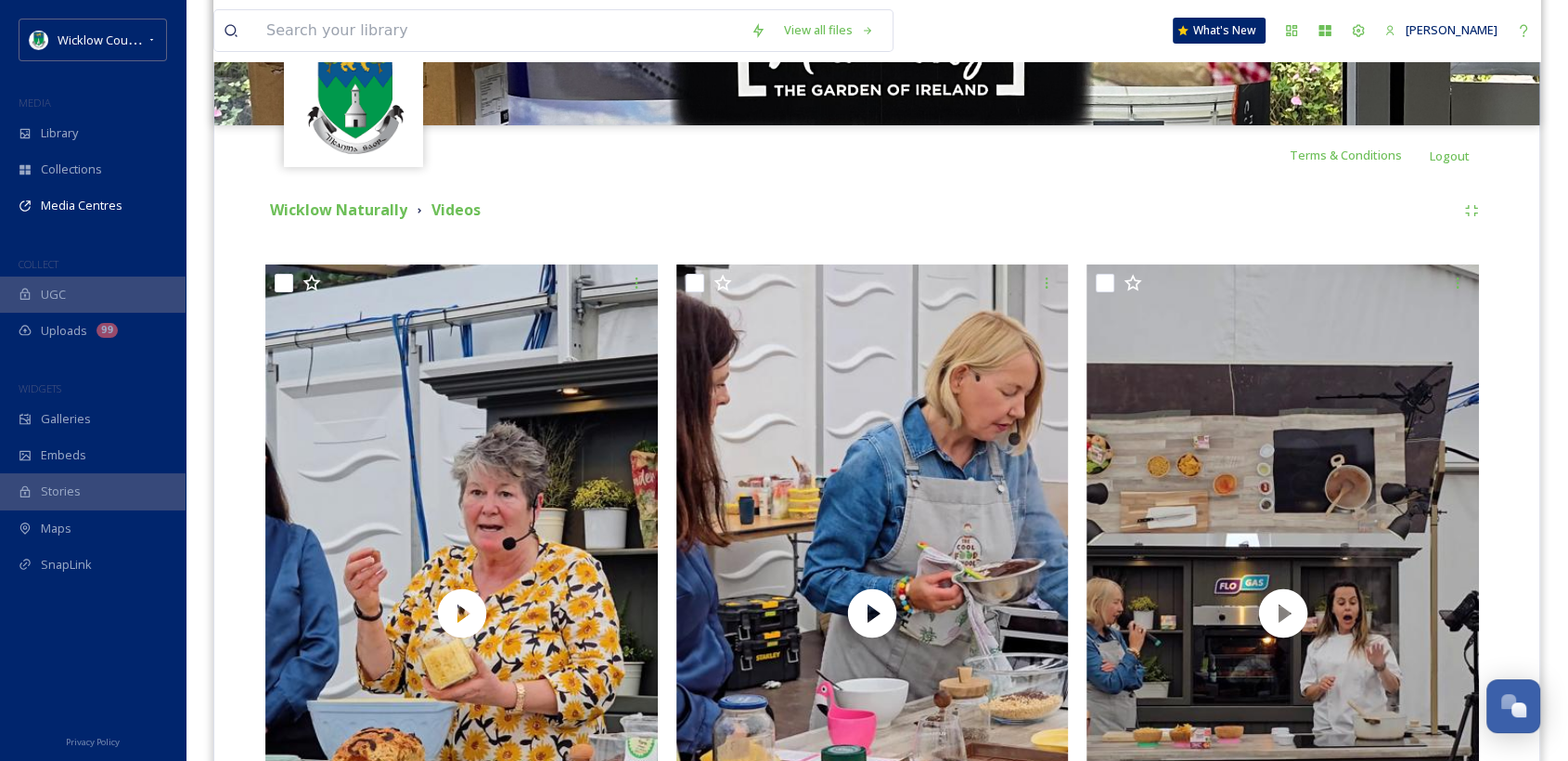
click at [1076, 198] on div "Wicklow Naturally Videos" at bounding box center [860, 210] width 1190 height 24
